Goal: Task Accomplishment & Management: Manage account settings

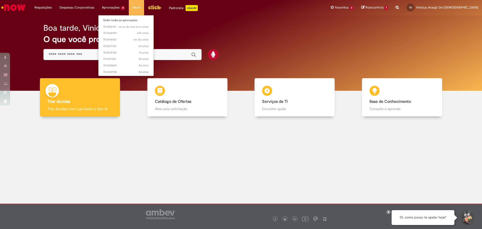
click at [56, 7] on li "Aprovações 8 Exibir todas as aprovações cerca de uma hora atrás cerca de uma ho…" at bounding box center [43, 7] width 25 height 15
click at [119, 20] on link "Exibir todas as aprovações" at bounding box center [125, 21] width 55 height 6
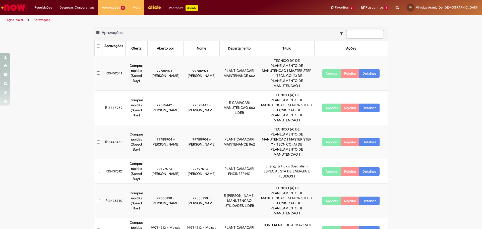
click at [362, 32] on input at bounding box center [365, 34] width 38 height 9
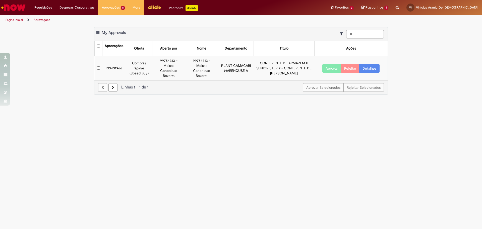
type input "*"
type input "***"
click at [414, 46] on div "Exportar como PDF Exportar como Excel Exportar como CSV My Approvals *** Aprova…" at bounding box center [241, 63] width 482 height 72
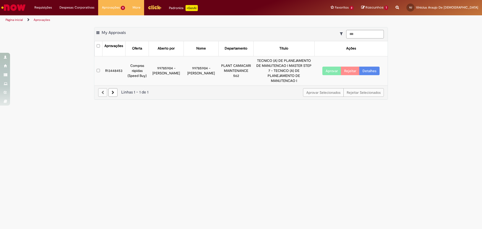
click at [368, 67] on link "Detalhes" at bounding box center [369, 70] width 20 height 9
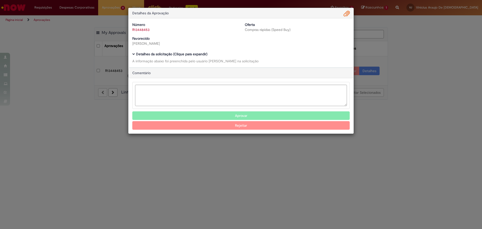
click at [189, 56] on b "Detalhes da solicitação (Clique para expandir)" at bounding box center [171, 54] width 71 height 5
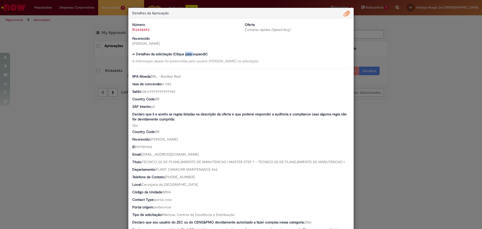
click at [189, 56] on b "Detalhes da solicitação (Clique para expandir)" at bounding box center [171, 54] width 71 height 5
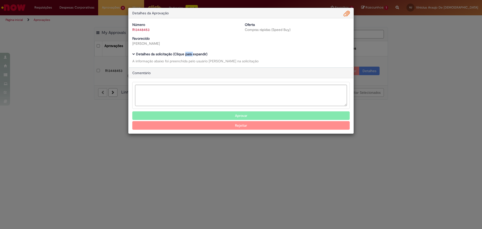
click at [189, 56] on b "Detalhes da solicitação (Clique para expandir)" at bounding box center [171, 54] width 71 height 5
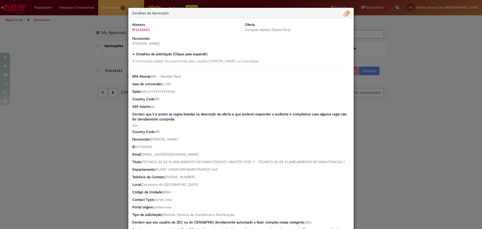
click at [343, 17] on span "Ambev Approval Modal" at bounding box center [346, 14] width 6 height 9
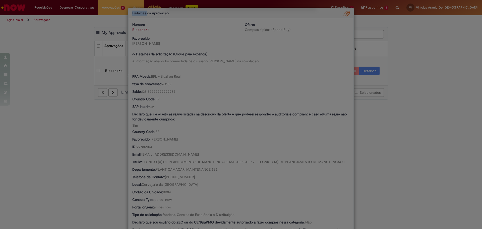
click at [343, 17] on div "Approval attachment widget" at bounding box center [241, 114] width 482 height 229
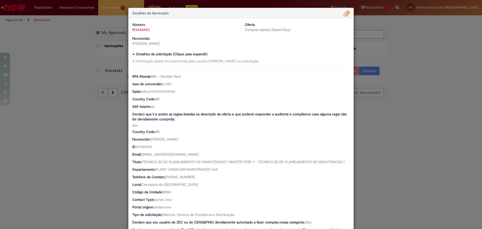
click at [345, 16] on span "Ambev Approval Modal" at bounding box center [346, 14] width 6 height 9
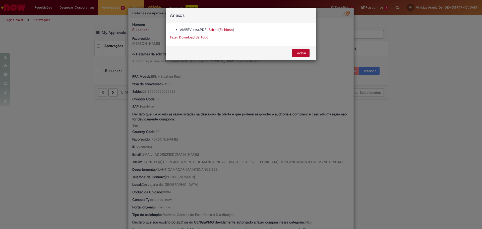
click at [225, 29] on link "Exibição" at bounding box center [225, 29] width 13 height 5
click at [212, 29] on link "Baixar" at bounding box center [212, 29] width 9 height 5
click at [235, 158] on div "Anexos AMBEV 4181.PDF [ Baixar ] [ Exibição ] Fazer Download de Tudo [GEOGRAPHI…" at bounding box center [241, 114] width 482 height 229
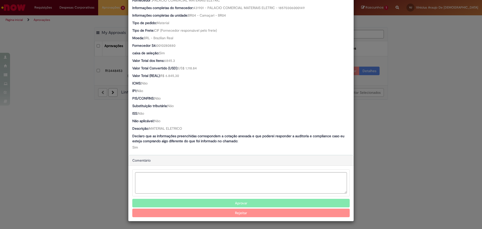
scroll to position [269, 0]
click at [232, 202] on button "Aprovar" at bounding box center [240, 202] width 217 height 9
